Goal: Information Seeking & Learning: Learn about a topic

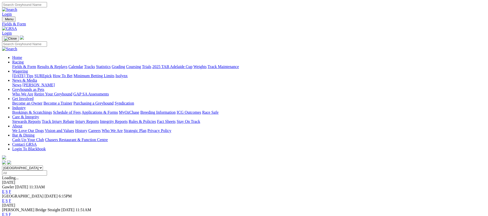
click at [36, 65] on link "Fields & Form" at bounding box center [24, 67] width 24 height 4
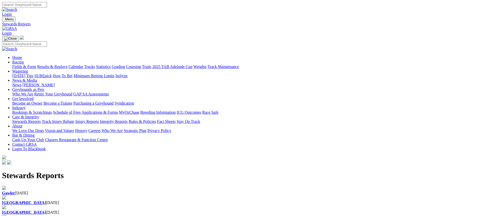
click at [24, 60] on link "Racing" at bounding box center [17, 62] width 11 height 4
click at [36, 65] on link "Fields & Form" at bounding box center [24, 67] width 24 height 4
